Goal: Navigation & Orientation: Find specific page/section

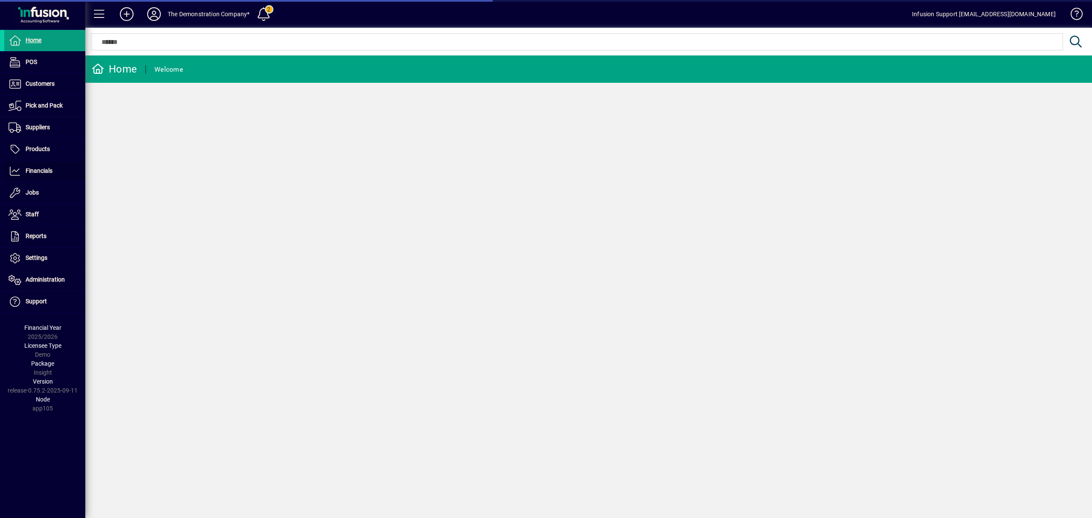
click at [38, 171] on span "Financials" at bounding box center [39, 170] width 27 height 7
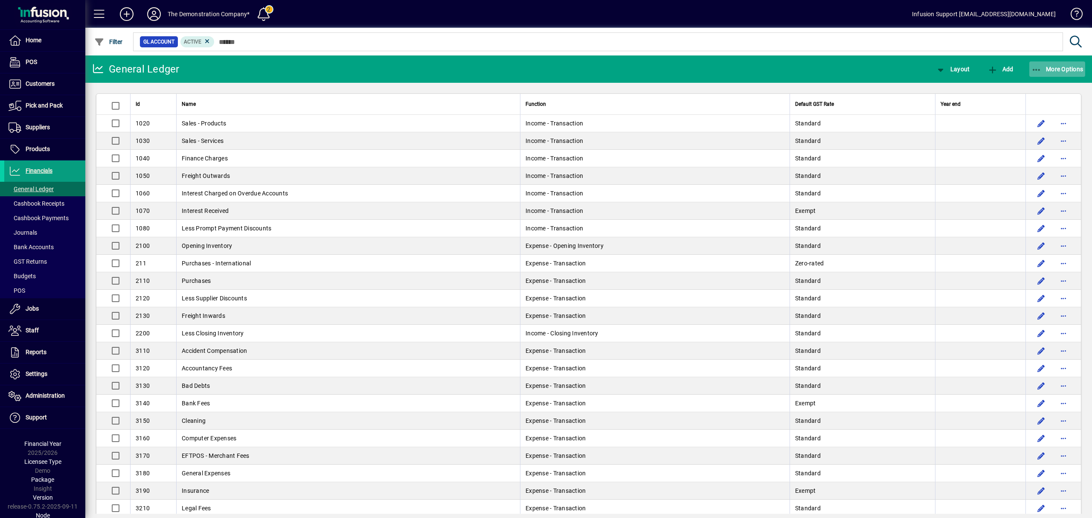
click at [1064, 62] on span "button" at bounding box center [1057, 69] width 56 height 20
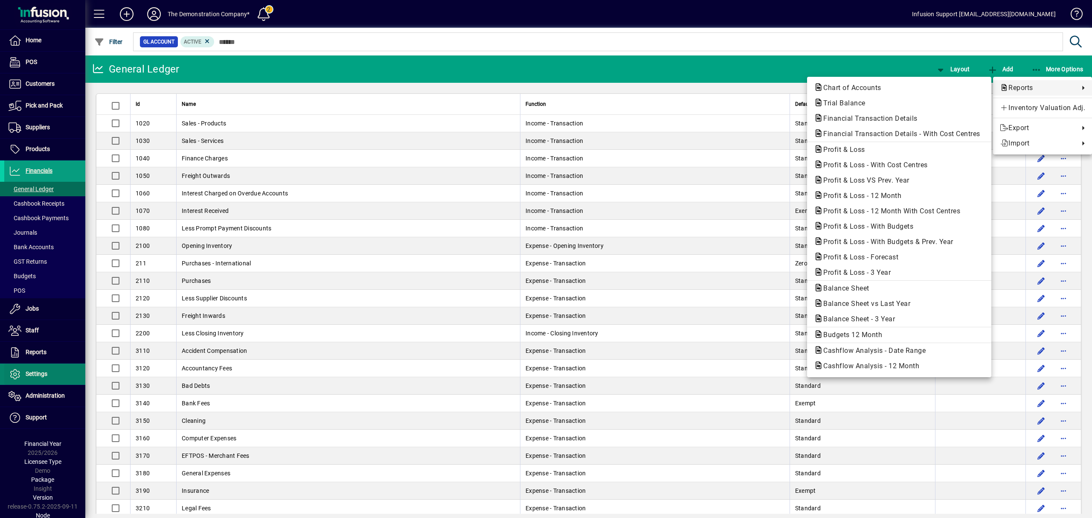
click at [31, 386] on div at bounding box center [546, 259] width 1092 height 518
click at [33, 377] on span "Settings" at bounding box center [37, 373] width 22 height 7
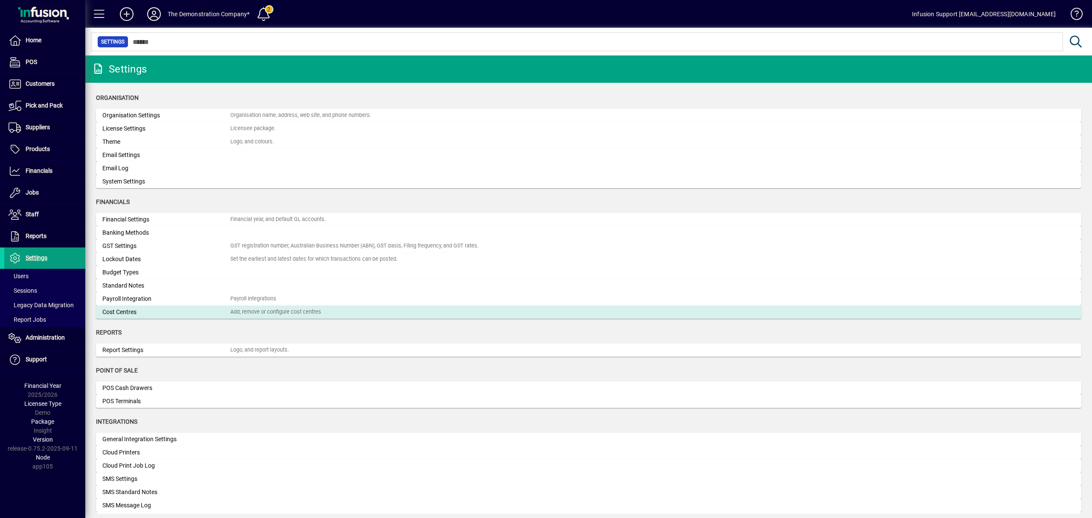
click at [178, 308] on div "Cost Centres" at bounding box center [166, 311] width 128 height 9
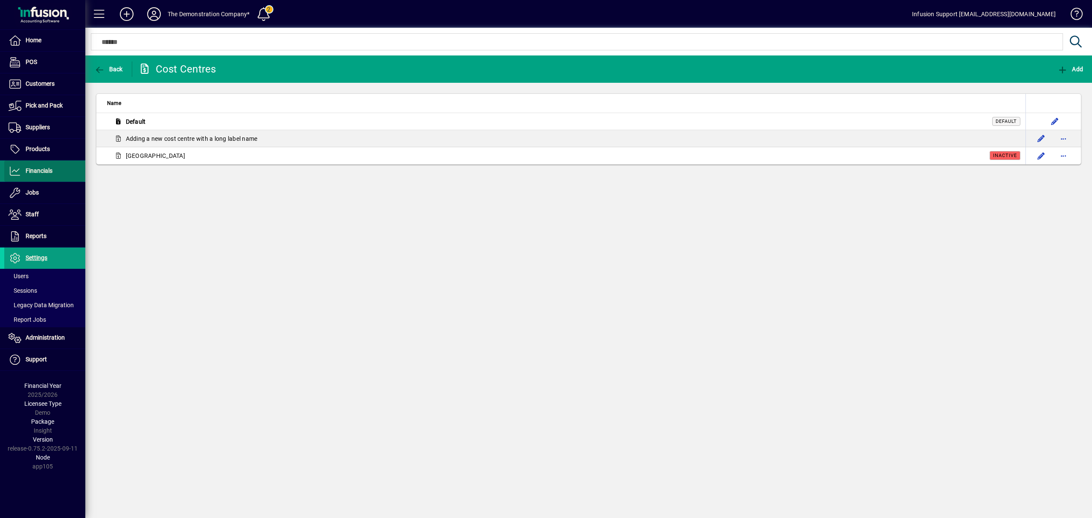
click at [61, 171] on span at bounding box center [44, 171] width 81 height 20
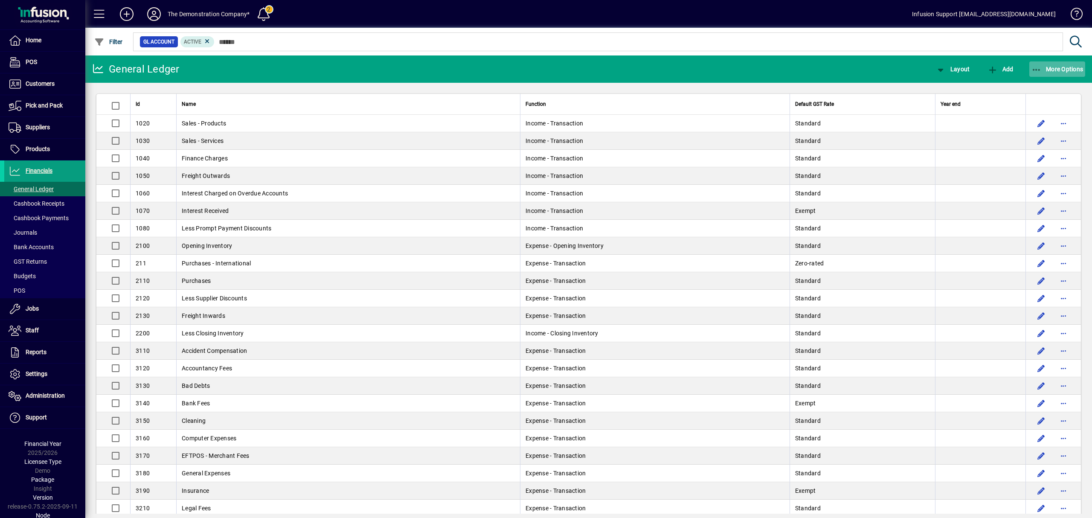
click at [1065, 73] on span "button" at bounding box center [1057, 69] width 56 height 20
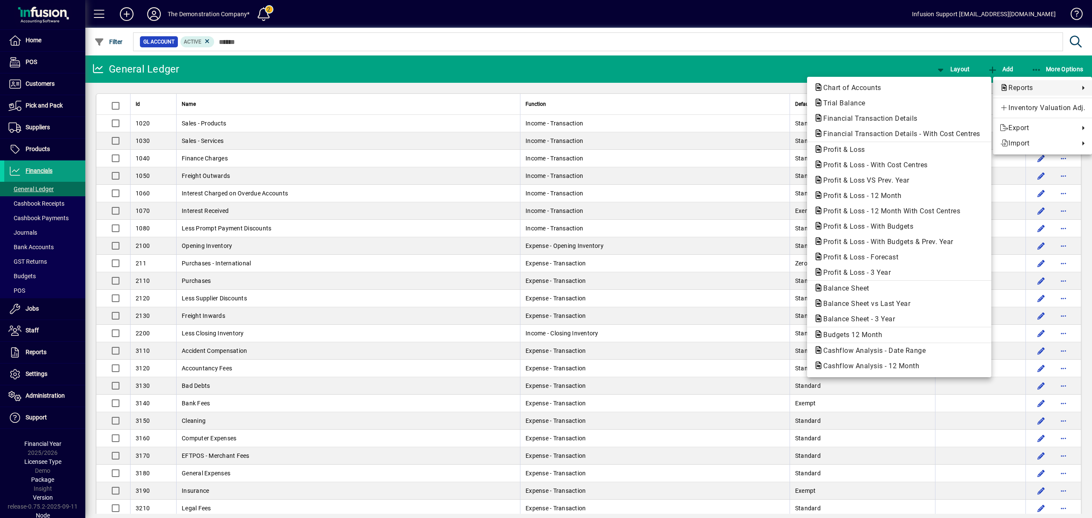
click at [153, 11] on div at bounding box center [546, 259] width 1092 height 518
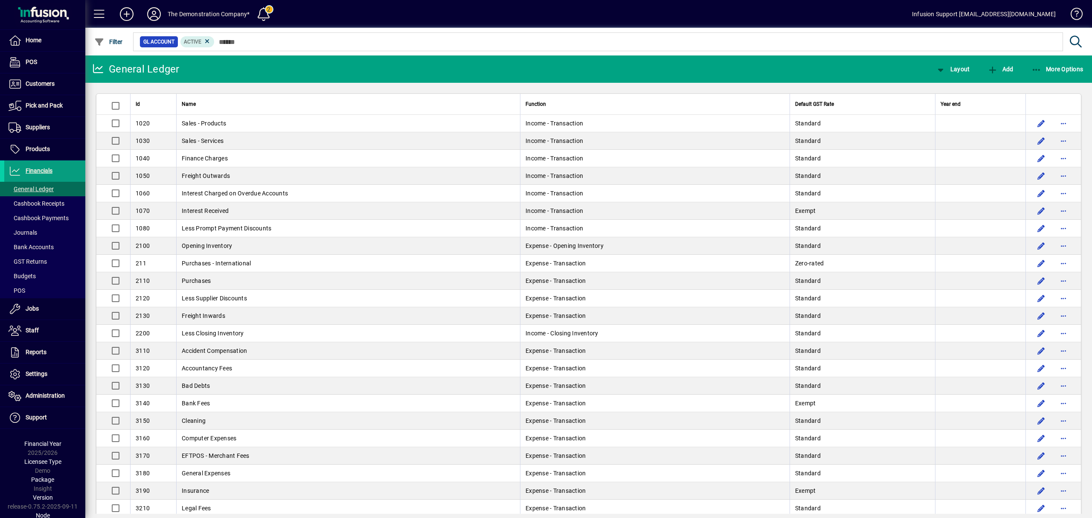
click at [153, 11] on icon at bounding box center [153, 14] width 17 height 14
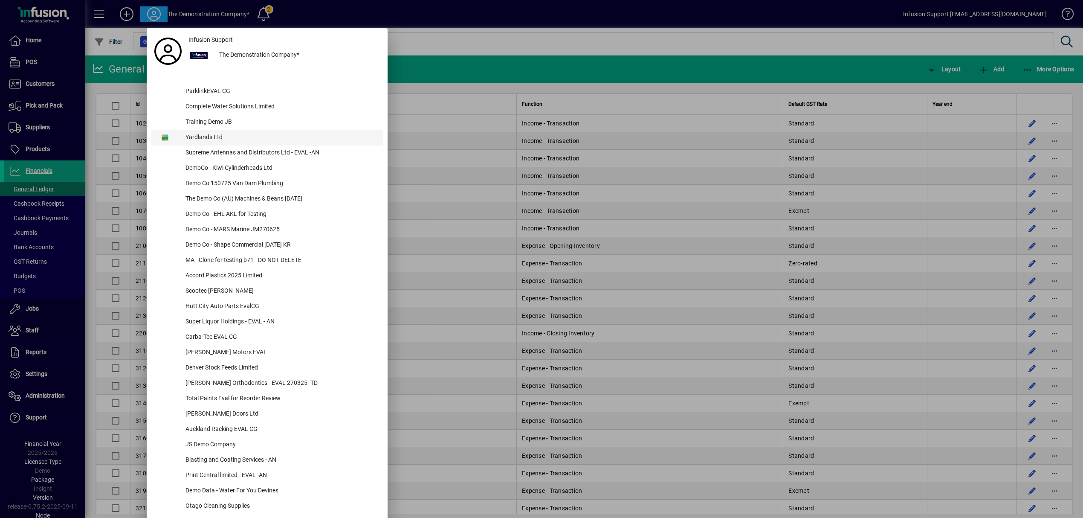
click at [210, 136] on div "Yardlands Ltd" at bounding box center [281, 137] width 205 height 15
